Goal: Task Accomplishment & Management: Use online tool/utility

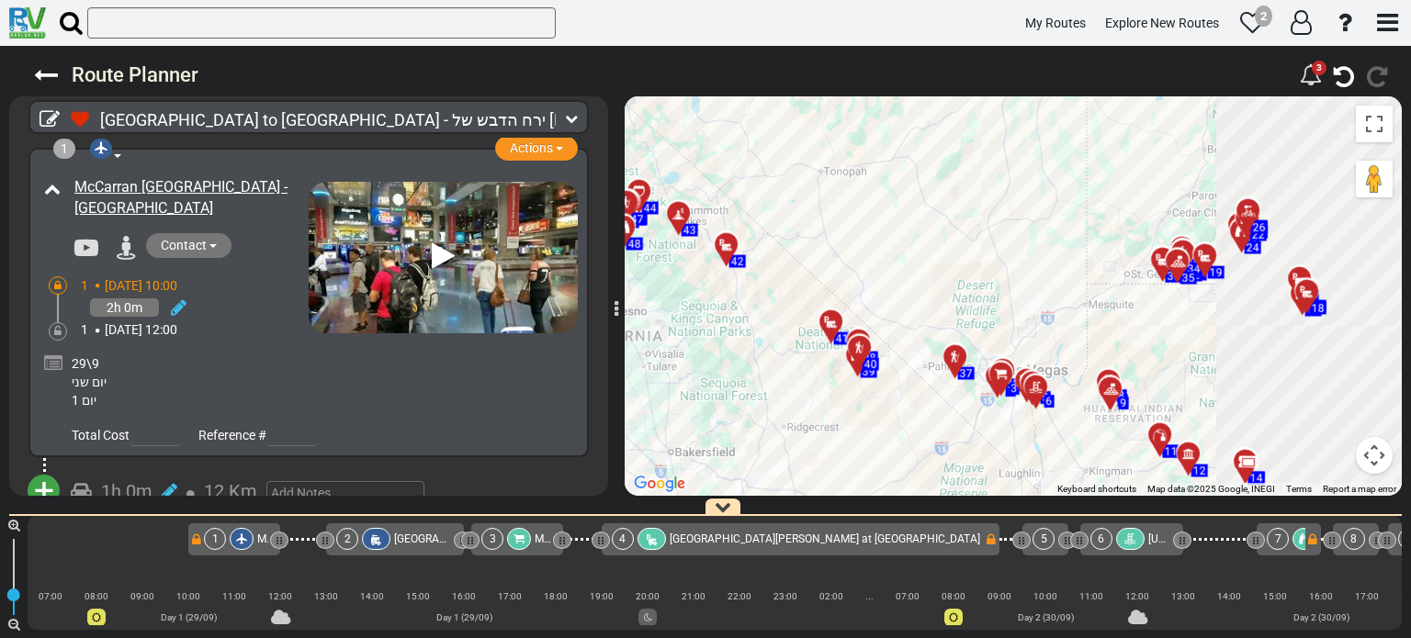
drag, startPoint x: 1260, startPoint y: 289, endPoint x: 851, endPoint y: 289, distance: 409.7
click at [851, 289] on div "To activate drag with keyboard, press Alt + Enter. Once in keyboard drag state,…" at bounding box center [1013, 296] width 777 height 400
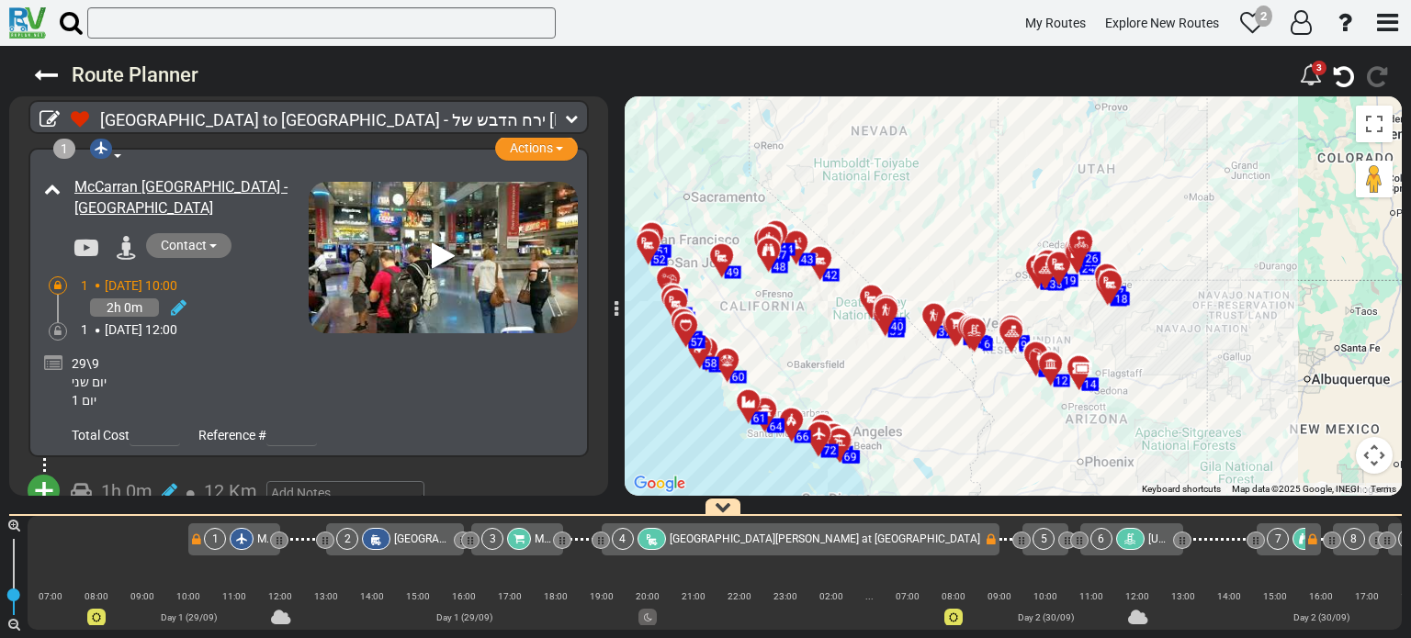
drag, startPoint x: 982, startPoint y: 233, endPoint x: 1022, endPoint y: 206, distance: 48.9
click at [1073, 199] on div "To activate drag with keyboard, press Alt + Enter. Once in keyboard drag state,…" at bounding box center [1013, 296] width 777 height 400
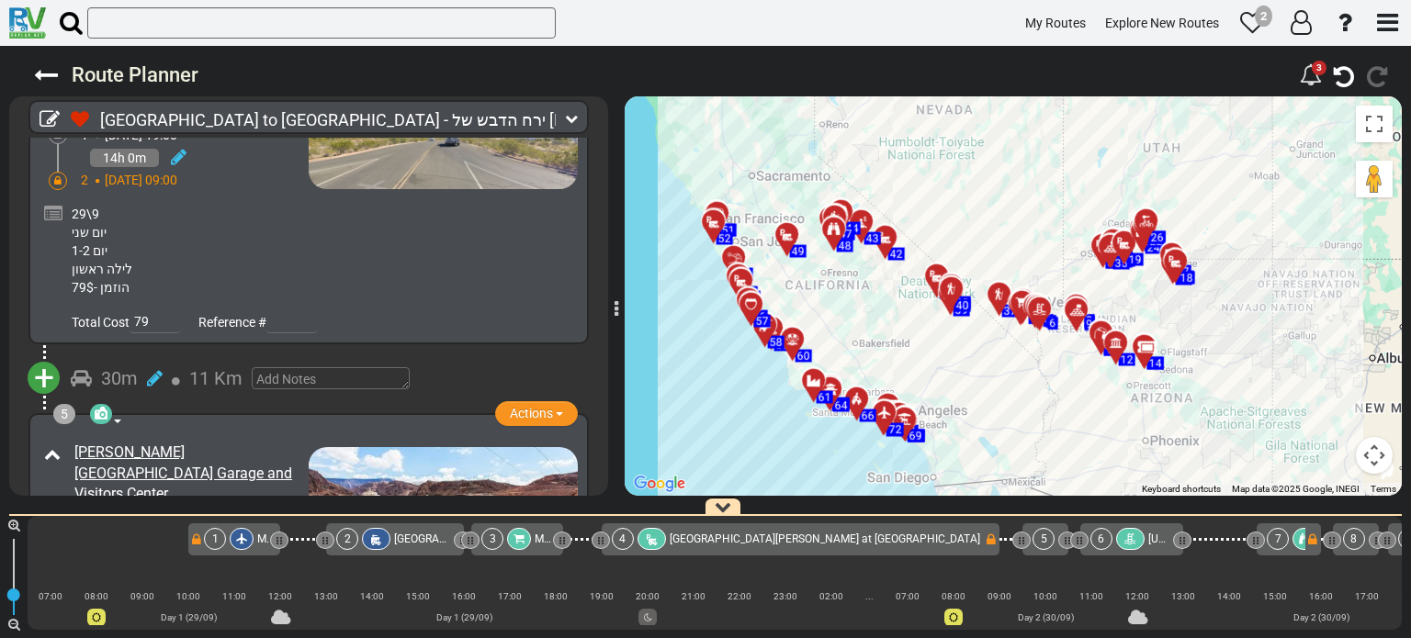
scroll to position [1562, 0]
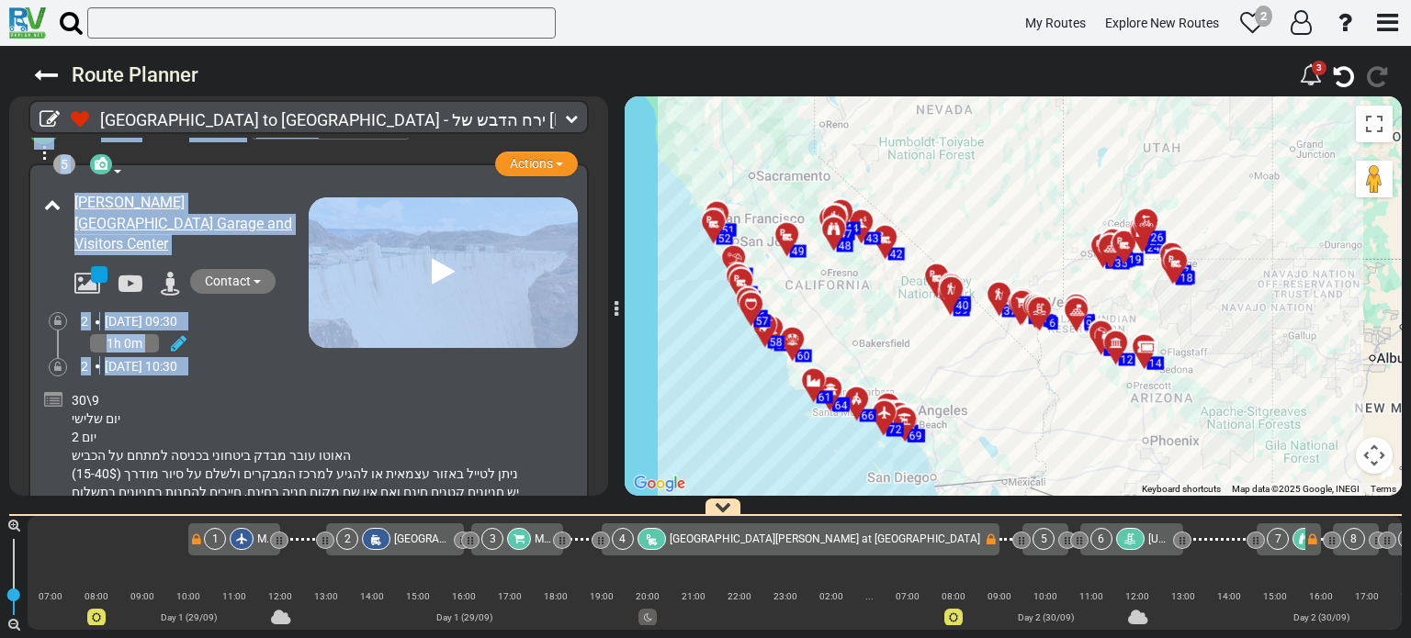
drag, startPoint x: 607, startPoint y: 172, endPoint x: 598, endPoint y: 197, distance: 27.3
click at [598, 197] on div "1 Airport Actions Add Activity Replace" at bounding box center [308, 317] width 599 height 358
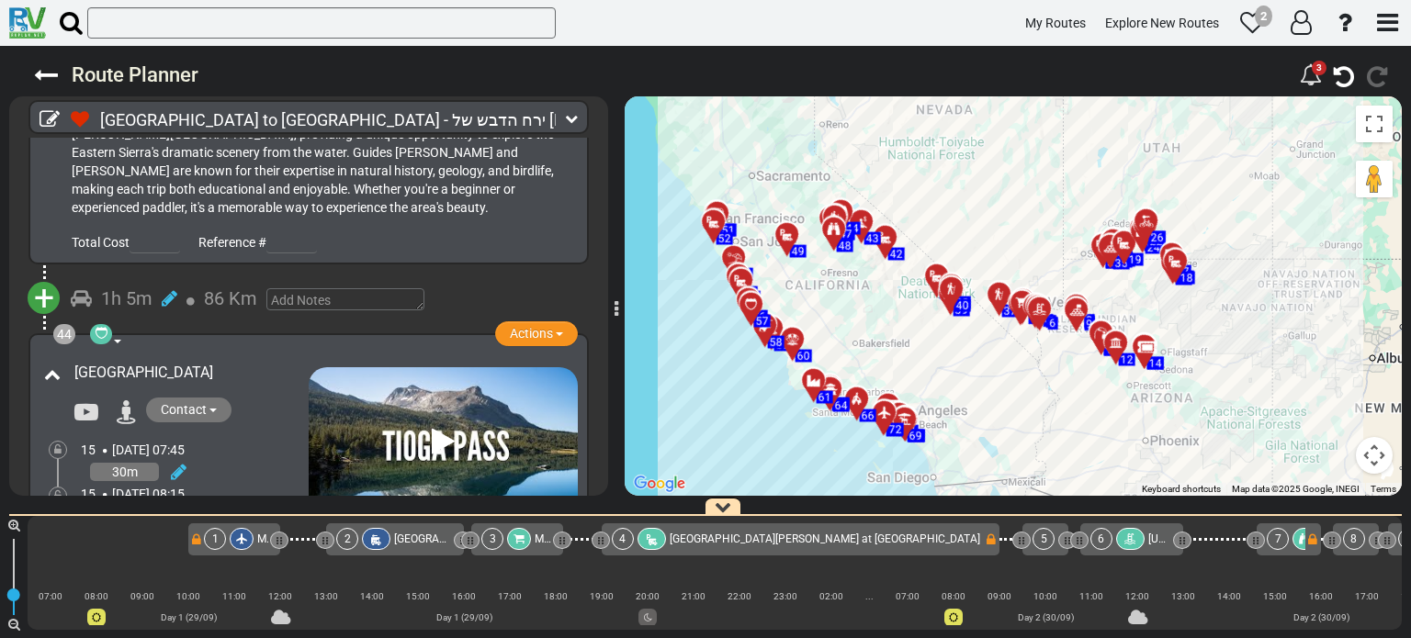
scroll to position [17368, 0]
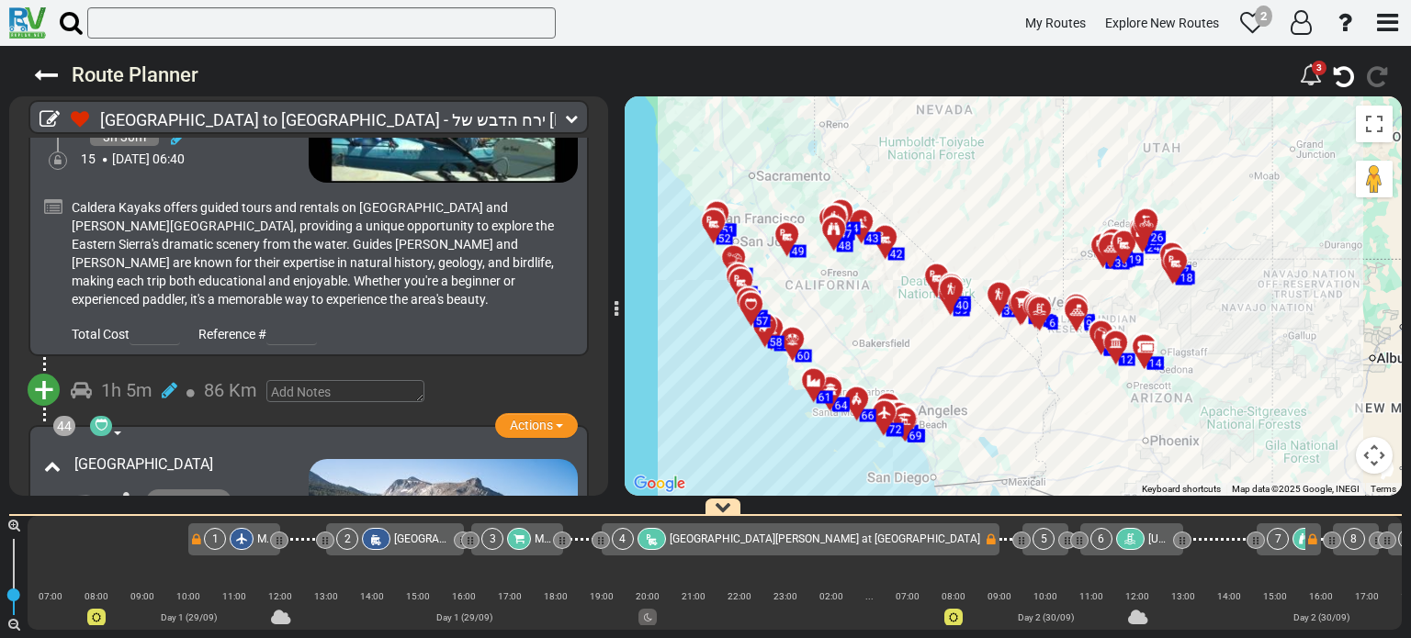
drag, startPoint x: 287, startPoint y: 236, endPoint x: 408, endPoint y: 281, distance: 129.3
click at [286, 450] on div "[GEOGRAPHIC_DATA]" at bounding box center [186, 465] width 243 height 30
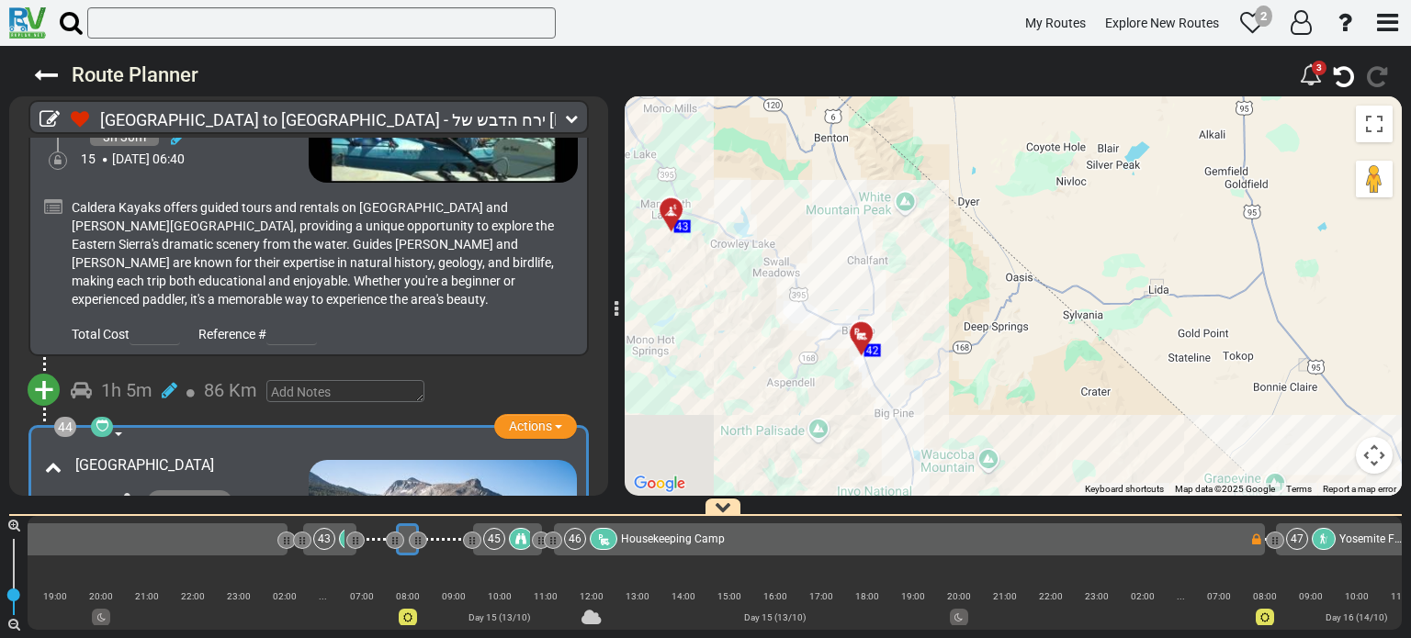
drag, startPoint x: 1125, startPoint y: 385, endPoint x: 769, endPoint y: 234, distance: 386.9
click at [769, 234] on div "To activate drag with keyboard, press Alt + Enter. Once in keyboard drag state,…" at bounding box center [1013, 296] width 777 height 400
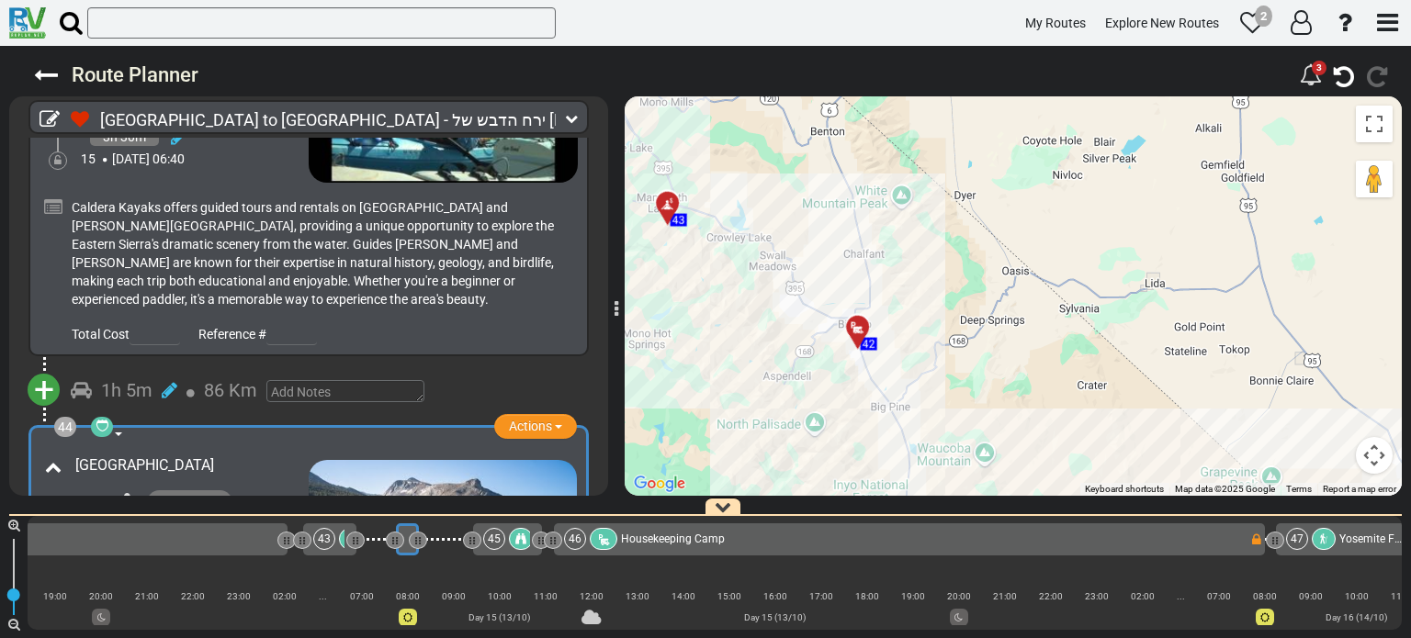
click at [864, 326] on div at bounding box center [864, 335] width 30 height 28
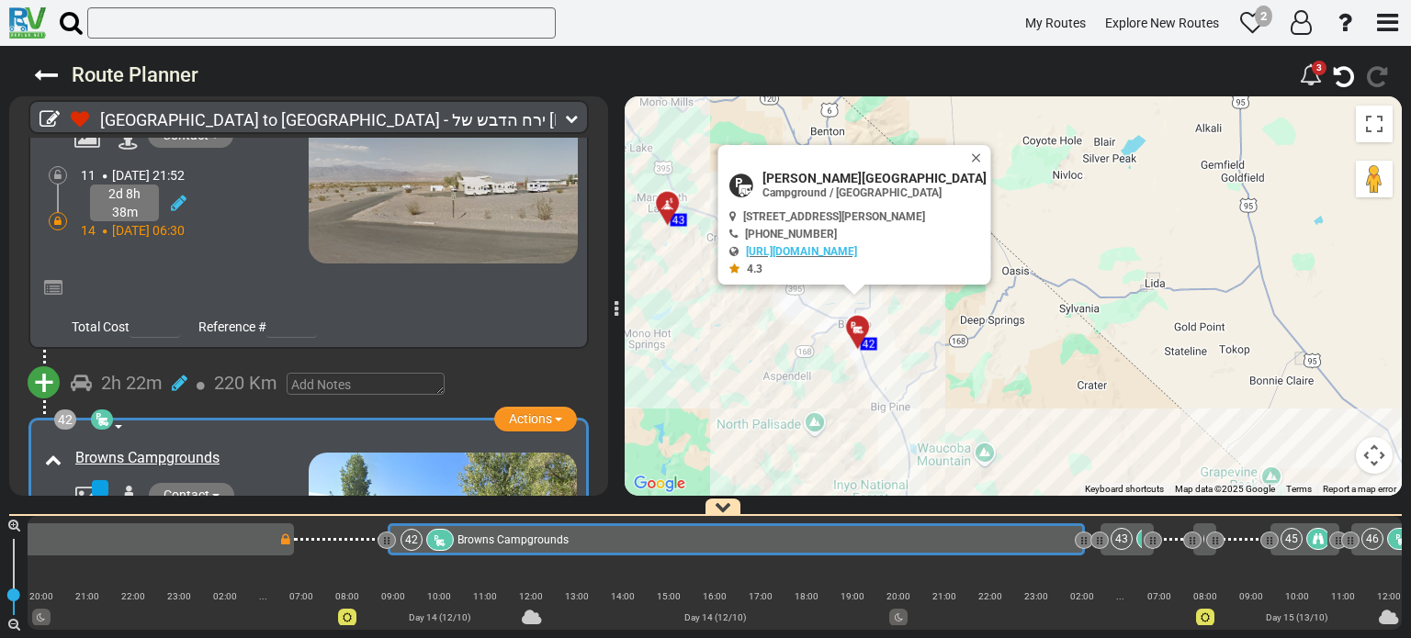
scroll to position [0, 10886]
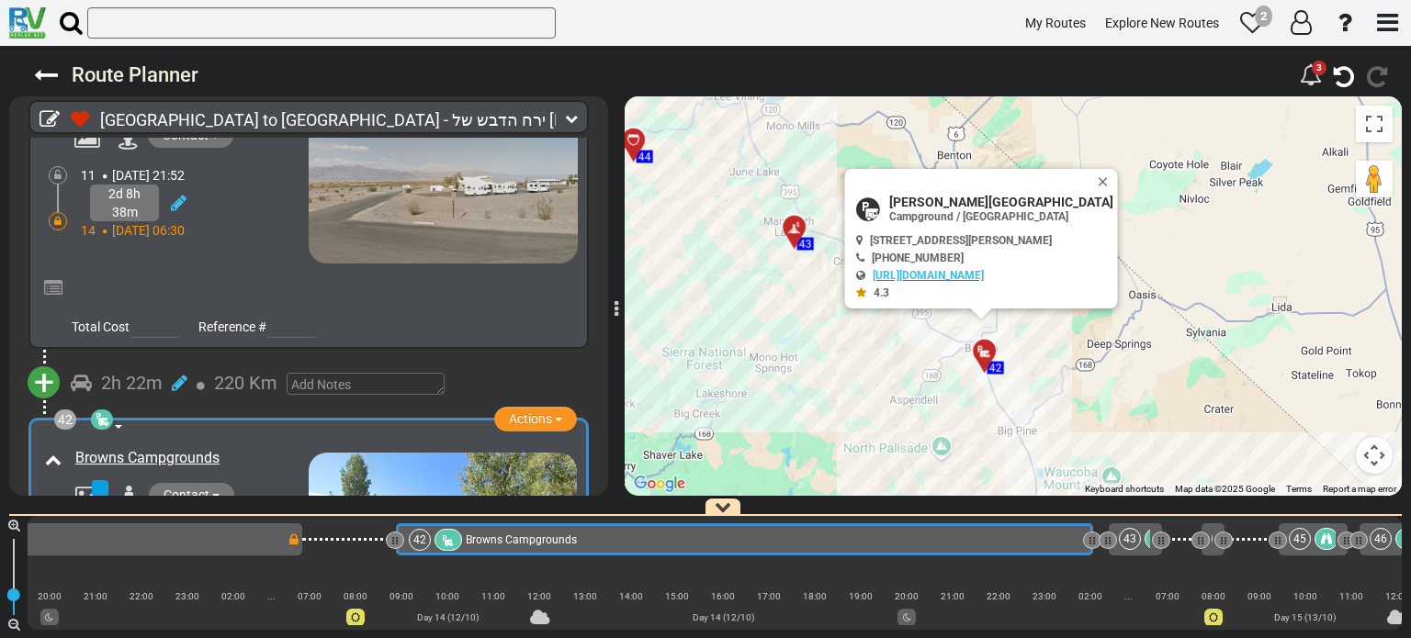
drag, startPoint x: 766, startPoint y: 329, endPoint x: 895, endPoint y: 354, distance: 131.0
click at [895, 354] on div "To activate drag with keyboard, press Alt + Enter. Once in keyboard drag state,…" at bounding box center [1013, 296] width 777 height 400
click at [795, 234] on div at bounding box center [800, 234] width 30 height 28
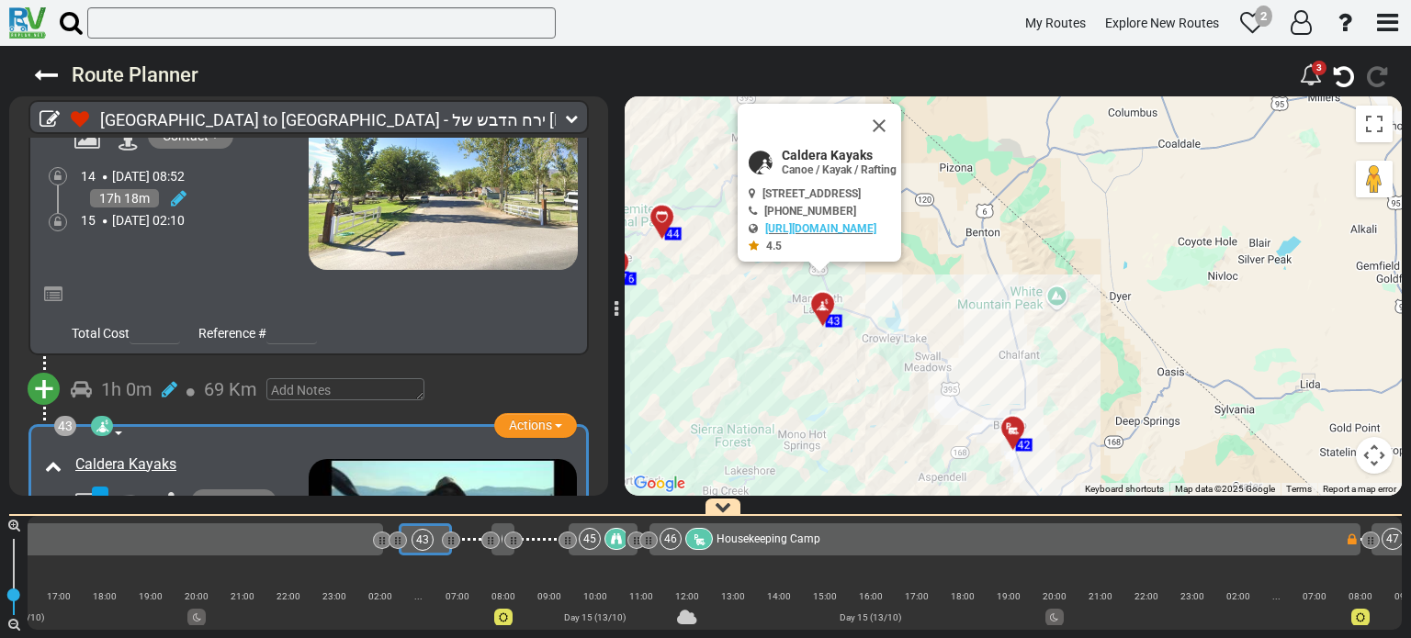
scroll to position [0, 11600]
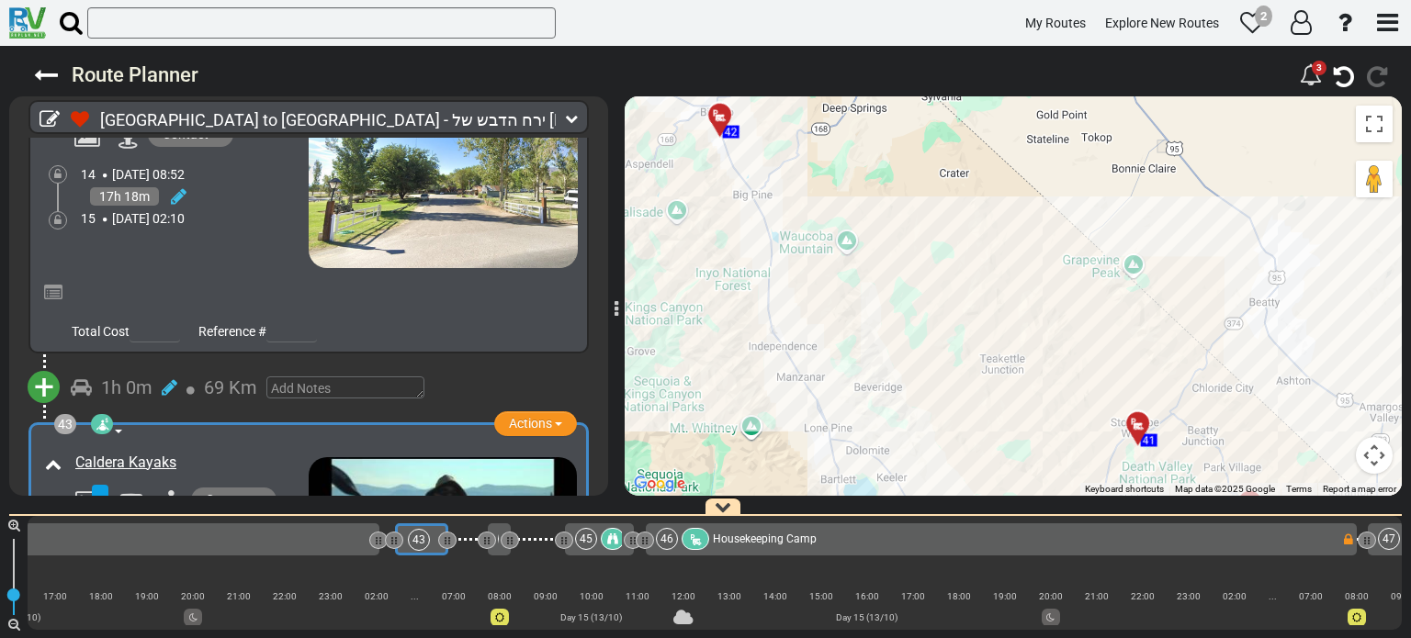
drag, startPoint x: 1082, startPoint y: 403, endPoint x: 813, endPoint y: 96, distance: 408.8
click at [778, 61] on div "Route Planner 3 km" at bounding box center [705, 342] width 1411 height 592
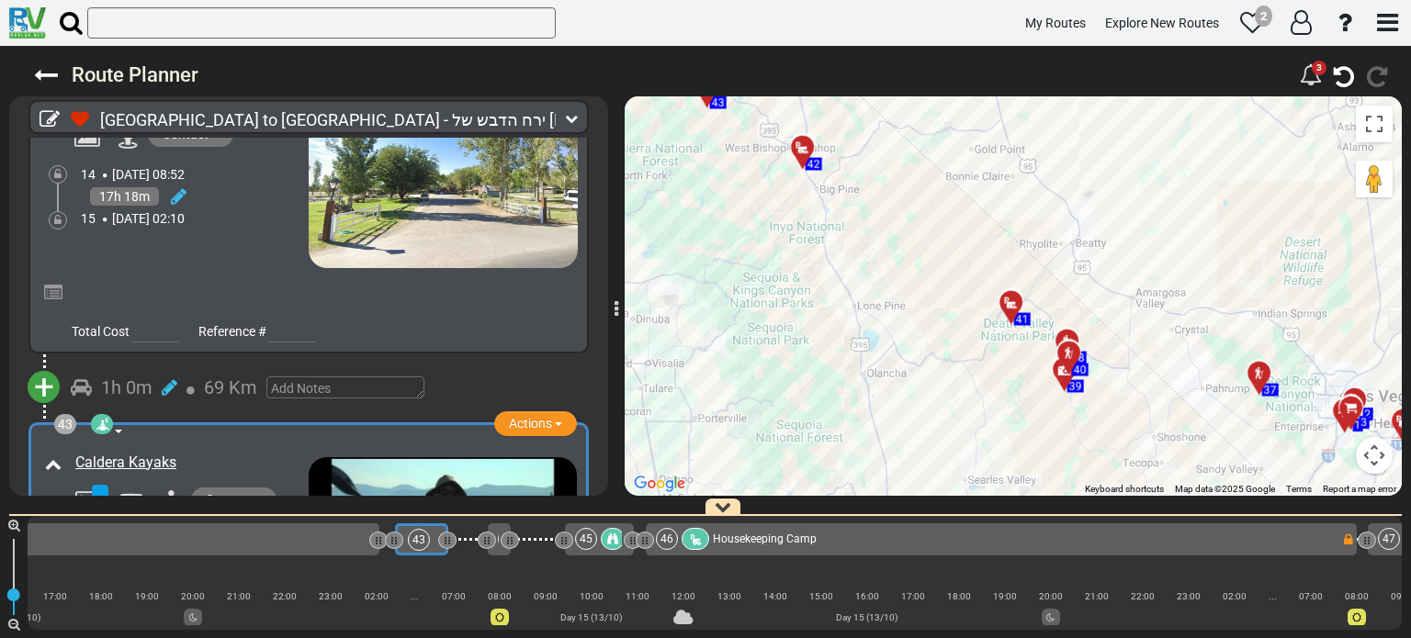
click at [1007, 299] on icon at bounding box center [1011, 303] width 18 height 15
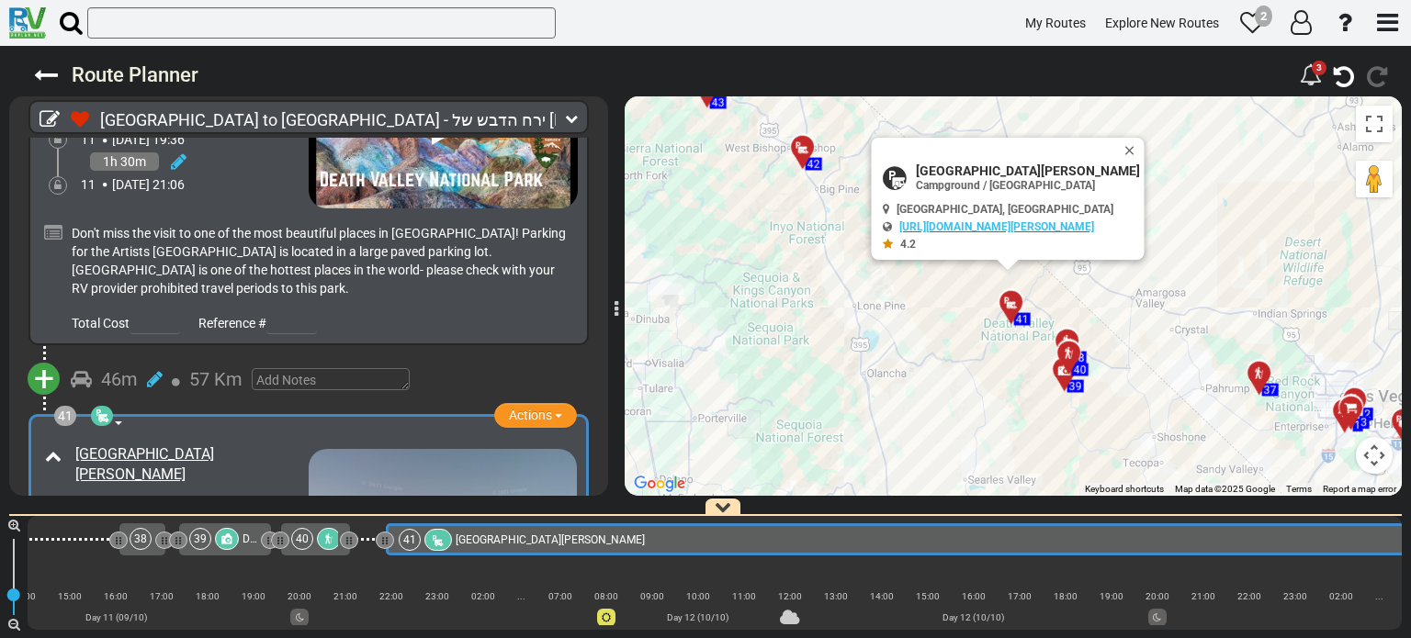
scroll to position [0, 8911]
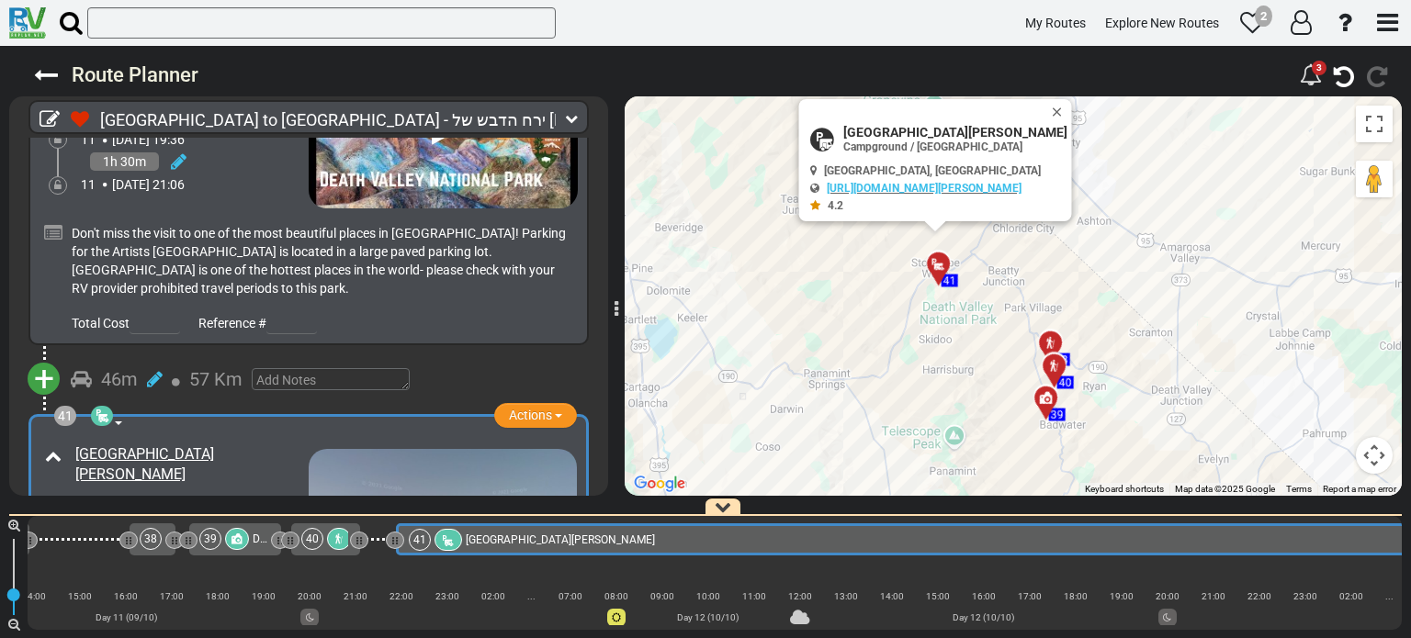
click at [1047, 391] on icon at bounding box center [1045, 397] width 13 height 13
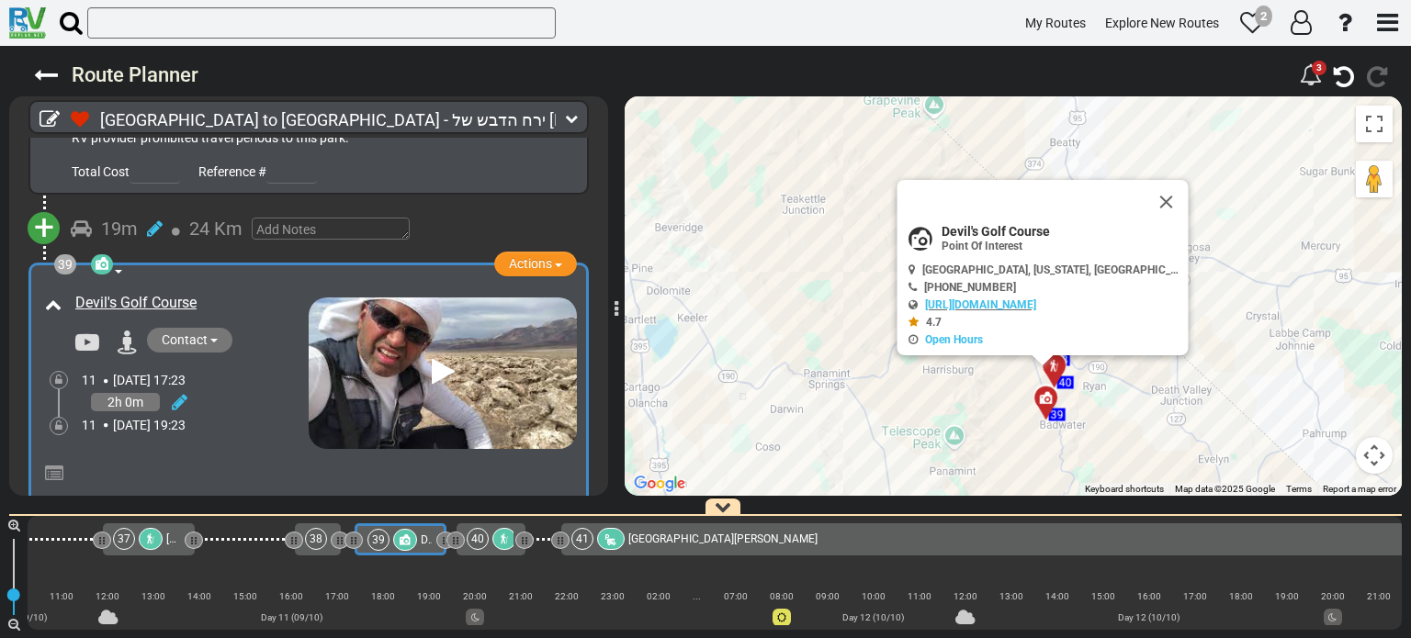
scroll to position [0, 0]
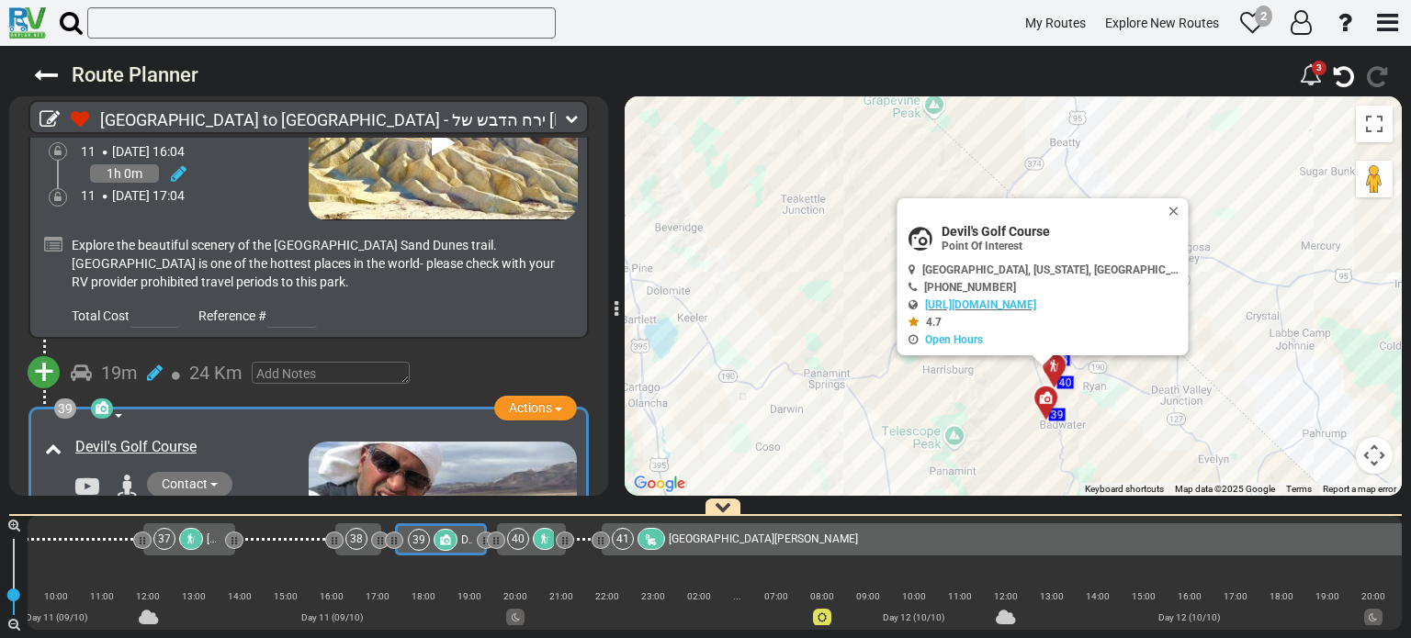
click at [1055, 372] on div at bounding box center [1060, 373] width 30 height 28
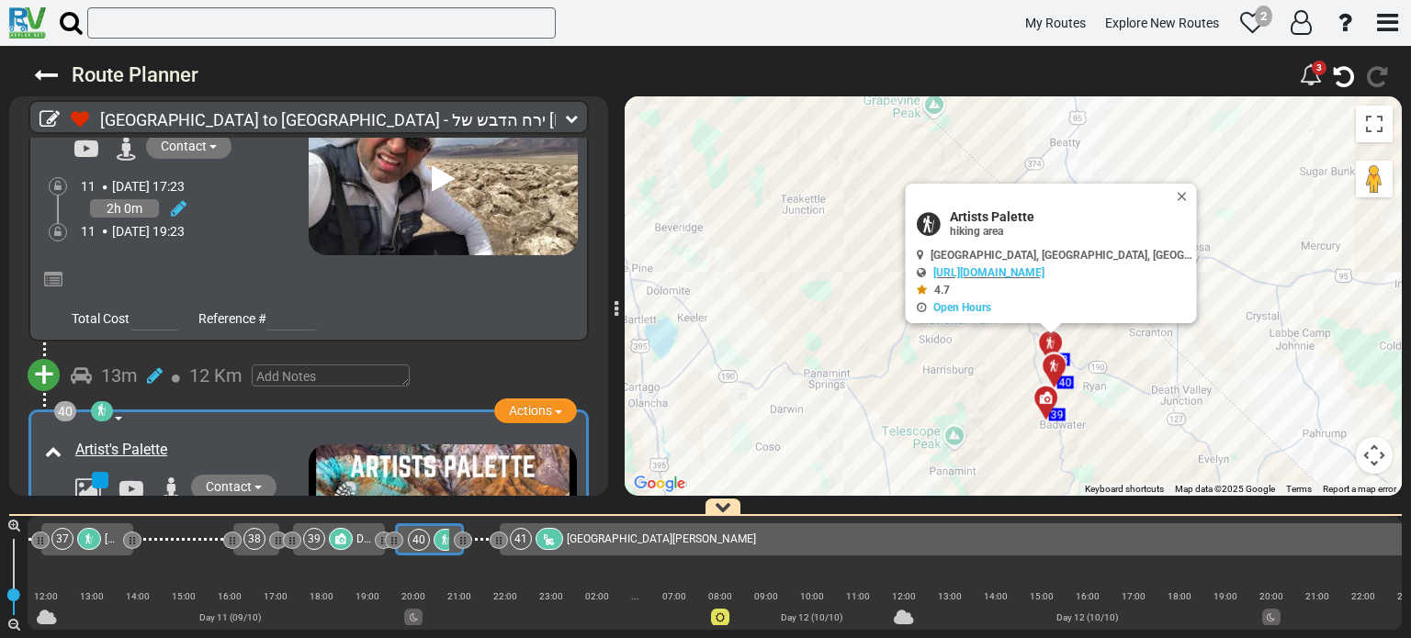
click at [1049, 342] on icon at bounding box center [1049, 342] width 13 height 13
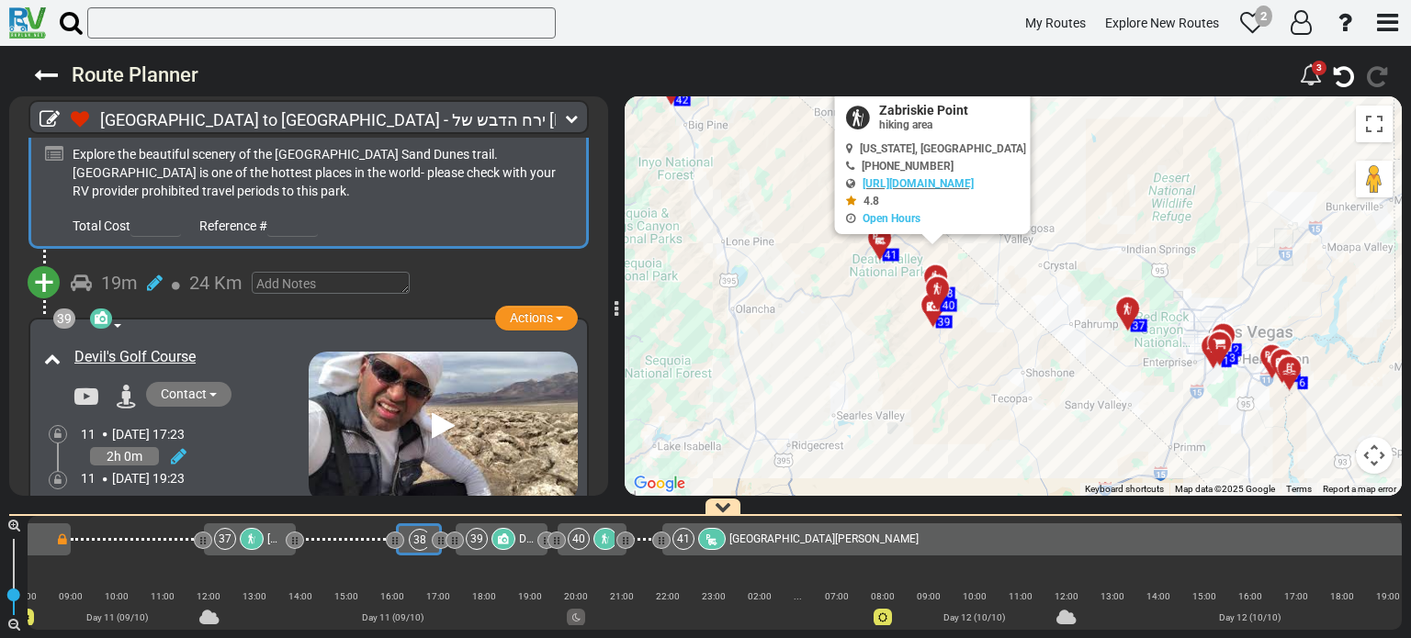
drag, startPoint x: 1264, startPoint y: 390, endPoint x: 1102, endPoint y: 347, distance: 167.3
click at [1102, 347] on div "To activate drag with keyboard, press Alt + Enter. Once in keyboard drag state,…" at bounding box center [1013, 296] width 777 height 400
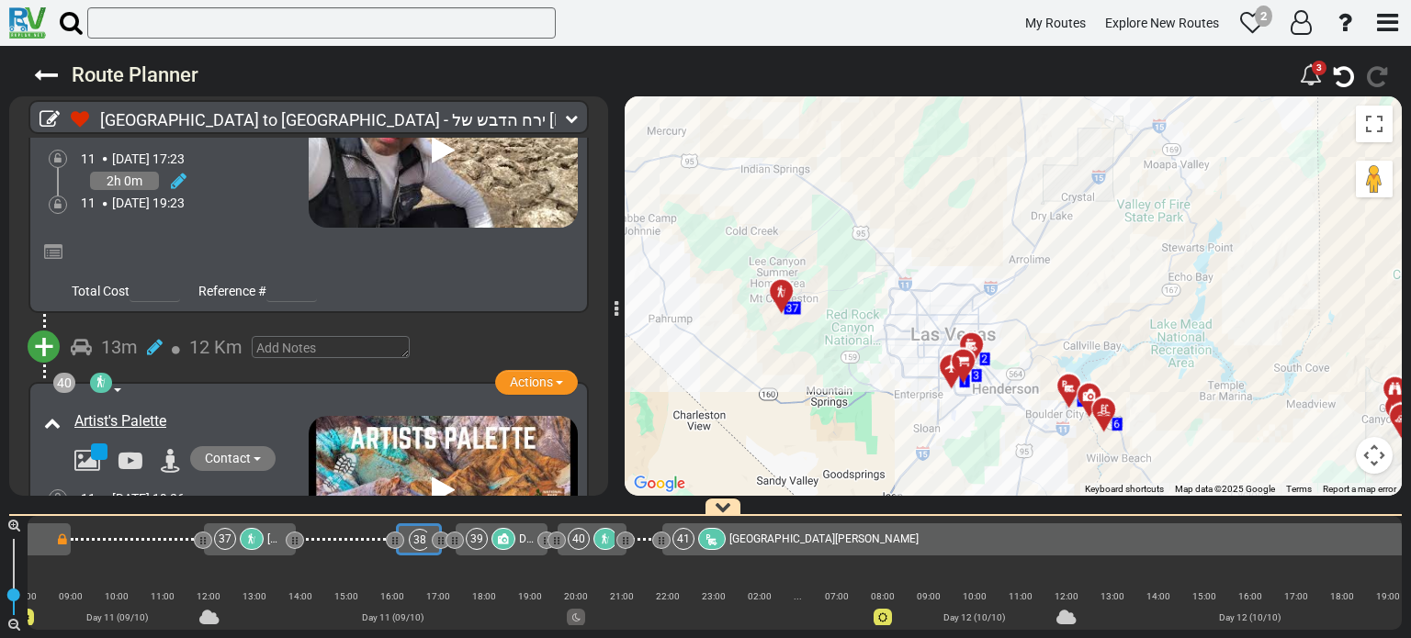
click at [786, 292] on div at bounding box center [788, 299] width 30 height 28
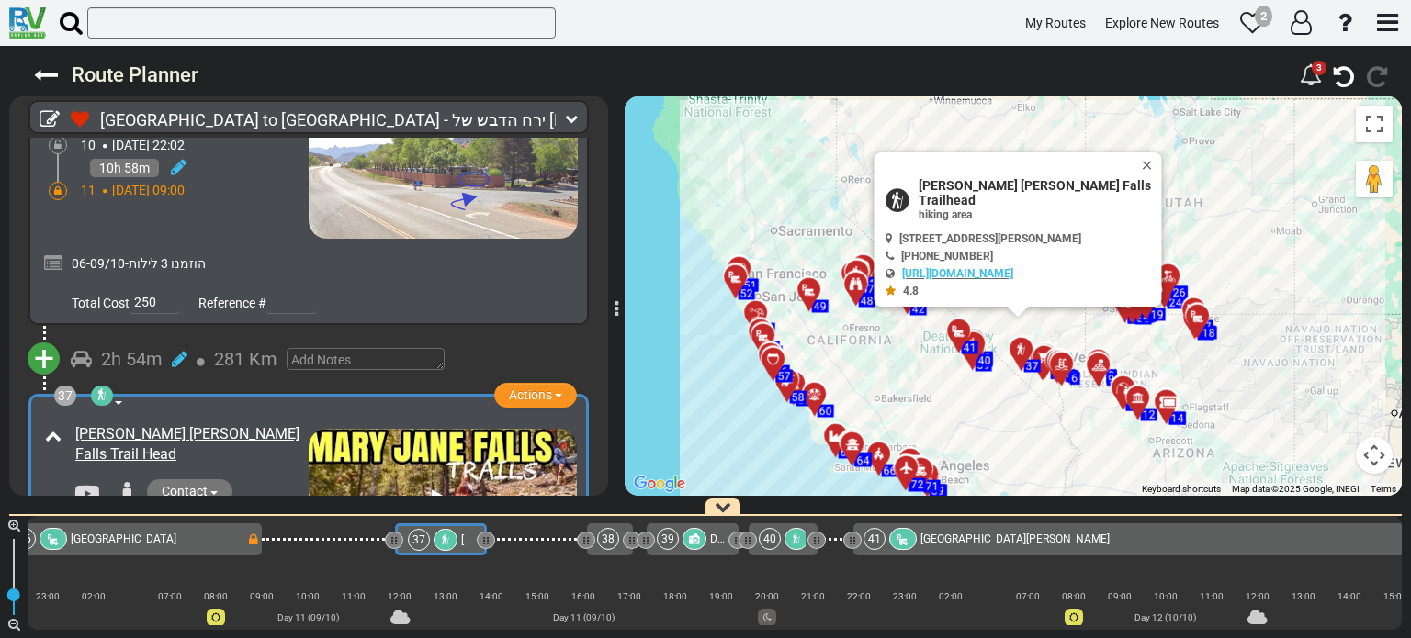
click at [1148, 178] on button "Close" at bounding box center [1151, 165] width 22 height 26
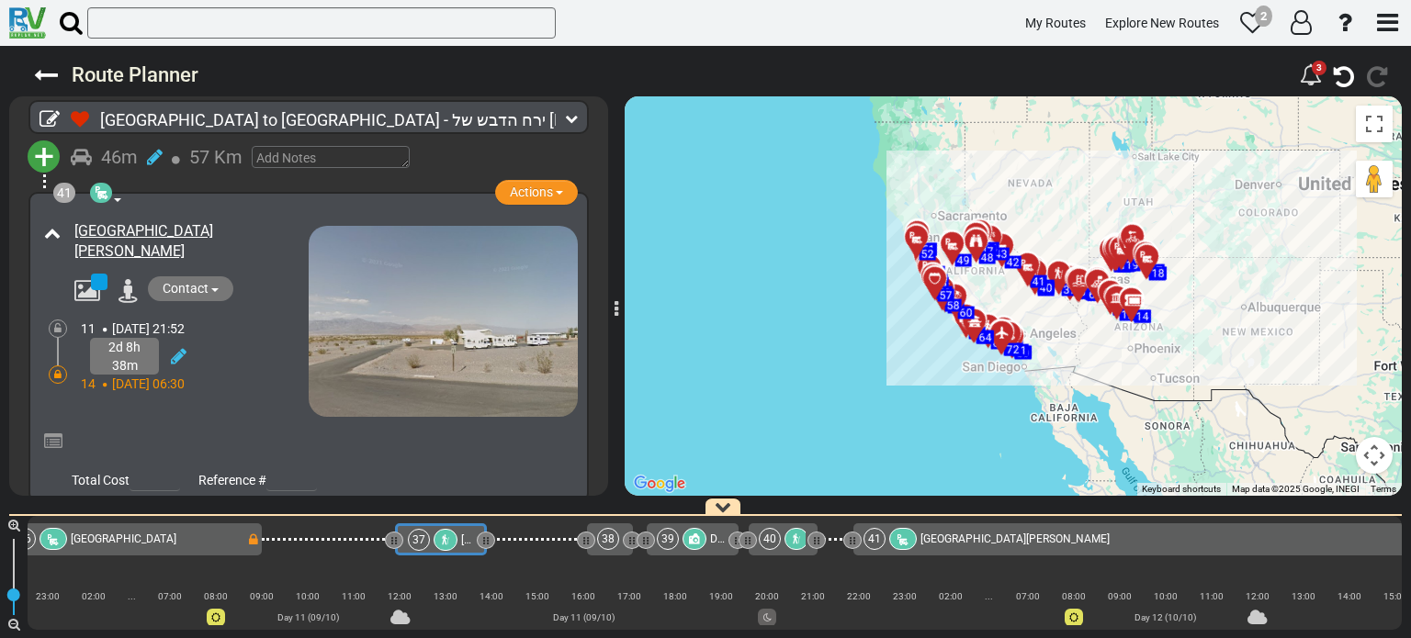
scroll to position [16525, 0]
